Goal: Find specific page/section: Find specific page/section

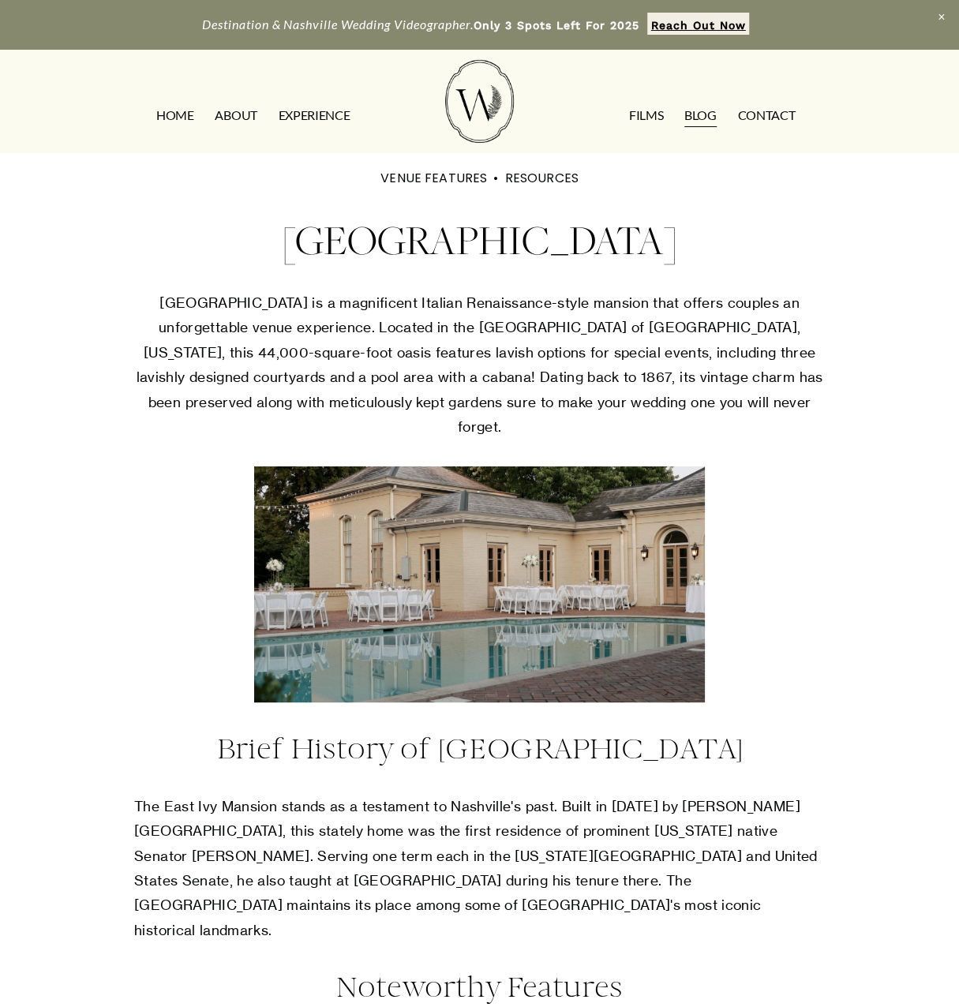
click at [541, 24] on link at bounding box center [479, 25] width 959 height 50
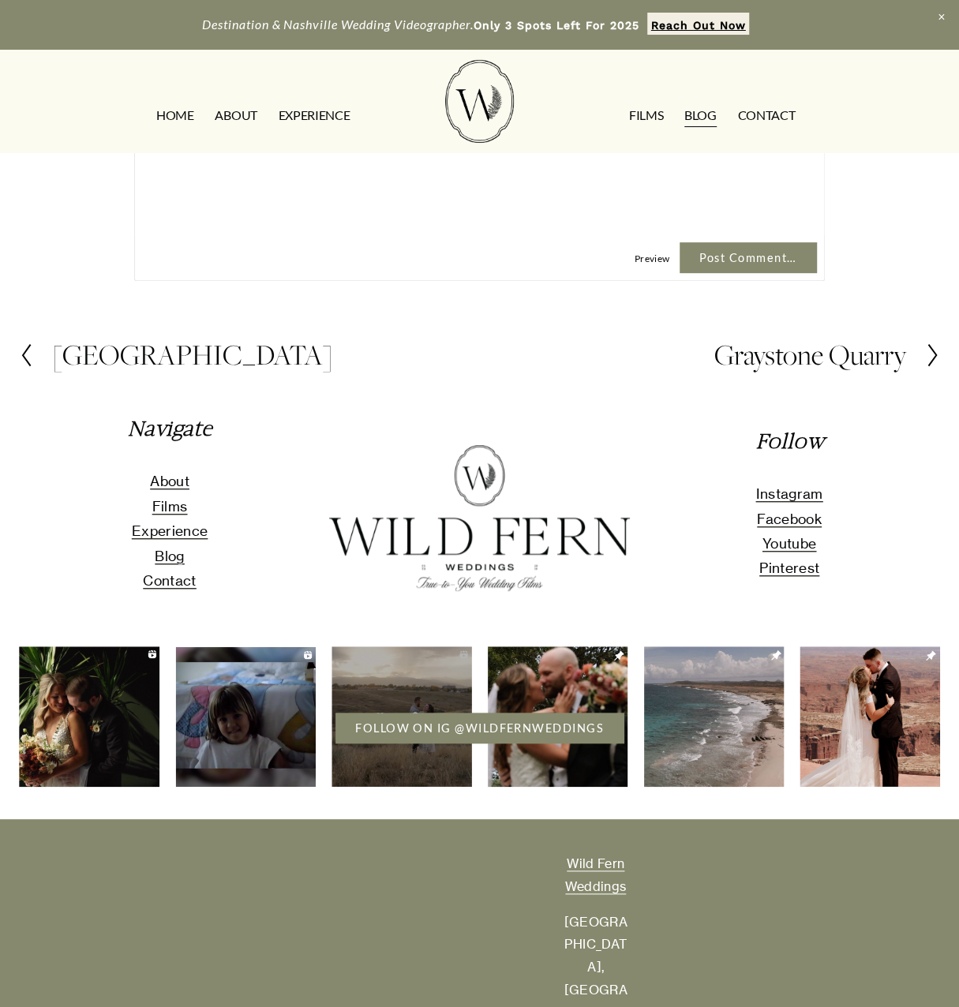
scroll to position [3108, 0]
